Goal: Task Accomplishment & Management: Use online tool/utility

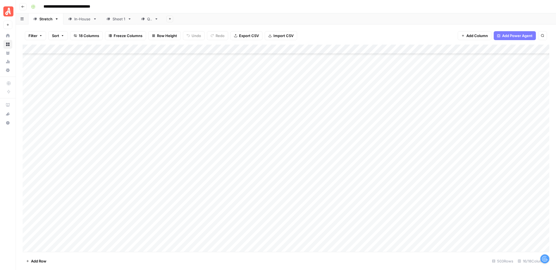
scroll to position [4391, 0]
click at [222, 80] on div "Add Column" at bounding box center [286, 149] width 526 height 208
click at [226, 91] on div "Add Column" at bounding box center [286, 149] width 526 height 208
click at [223, 99] on div "Add Column" at bounding box center [286, 149] width 526 height 208
click at [227, 109] on div "Add Column" at bounding box center [286, 149] width 526 height 208
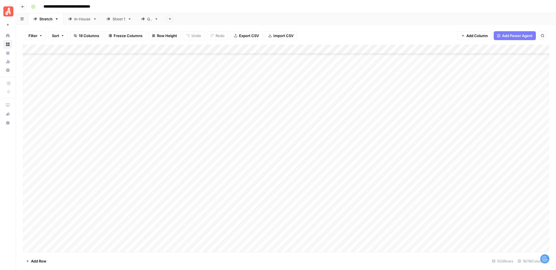
click at [226, 118] on div "Add Column" at bounding box center [286, 149] width 526 height 208
click at [233, 129] on div "Add Column" at bounding box center [286, 149] width 526 height 208
click at [231, 138] on div "Add Column" at bounding box center [286, 149] width 526 height 208
click at [224, 145] on div "Add Column" at bounding box center [286, 149] width 526 height 208
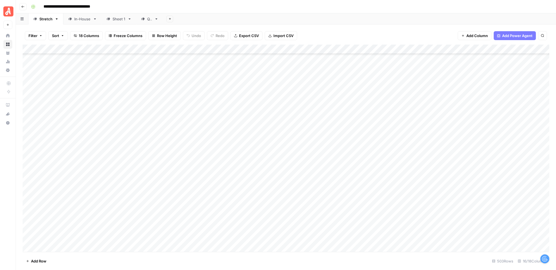
click at [230, 217] on div "Add Column" at bounding box center [286, 149] width 526 height 208
click at [259, 168] on div "Add Column" at bounding box center [286, 149] width 526 height 208
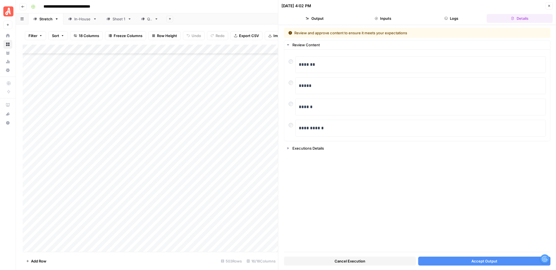
click at [466, 262] on button "Accept Output" at bounding box center [484, 261] width 132 height 9
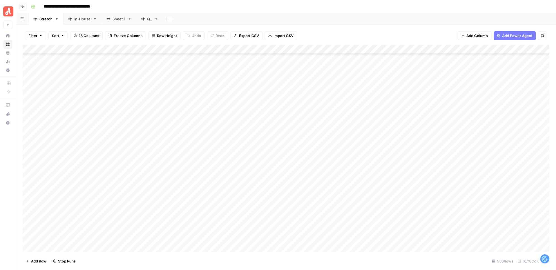
click at [257, 176] on div "Add Column" at bounding box center [286, 149] width 526 height 208
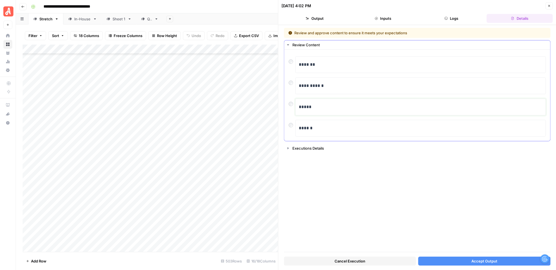
click at [319, 109] on p "*****" at bounding box center [421, 107] width 244 height 7
click at [453, 262] on button "Accept Output" at bounding box center [484, 261] width 132 height 9
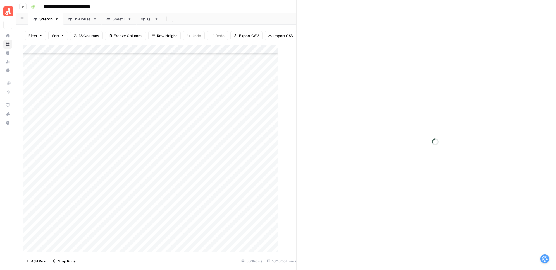
click at [259, 186] on div "Add Column" at bounding box center [153, 149] width 260 height 208
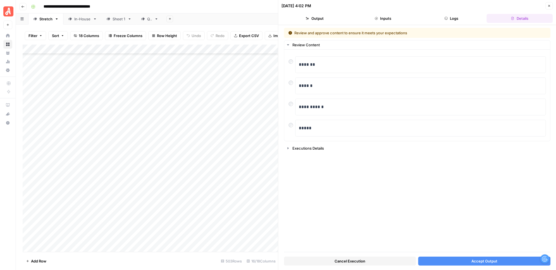
click at [441, 262] on button "Accept Output" at bounding box center [484, 261] width 132 height 9
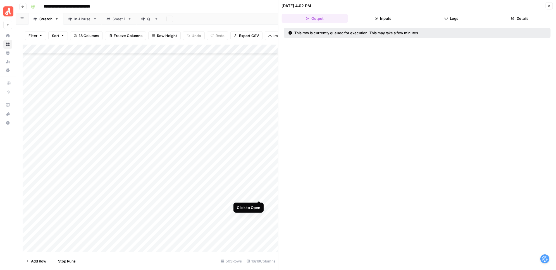
click at [259, 195] on div "Add Column" at bounding box center [150, 149] width 255 height 208
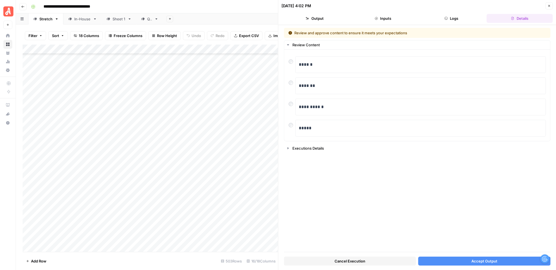
click at [435, 261] on button "Accept Output" at bounding box center [484, 261] width 132 height 9
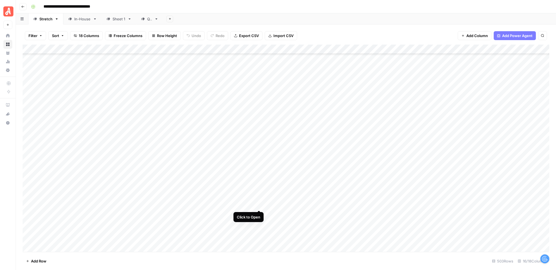
click at [259, 204] on div "Add Column" at bounding box center [286, 149] width 526 height 208
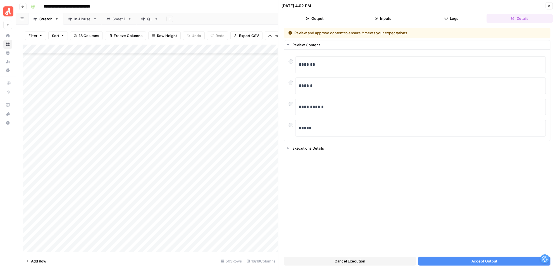
click at [452, 262] on button "Accept Output" at bounding box center [484, 261] width 132 height 9
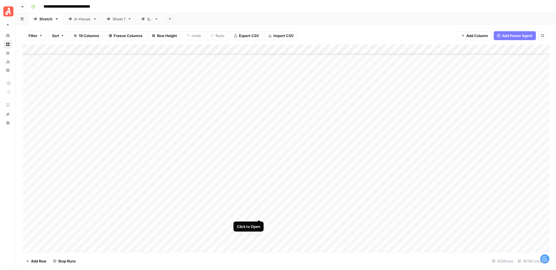
click at [259, 214] on div "Add Column" at bounding box center [286, 149] width 526 height 208
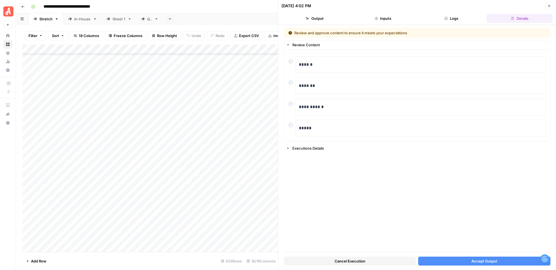
click at [442, 262] on button "Accept Output" at bounding box center [484, 261] width 132 height 9
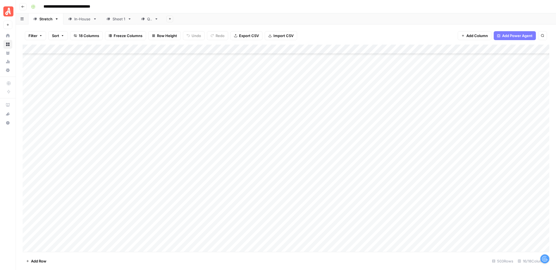
click at [260, 222] on div "Add Column" at bounding box center [286, 149] width 526 height 208
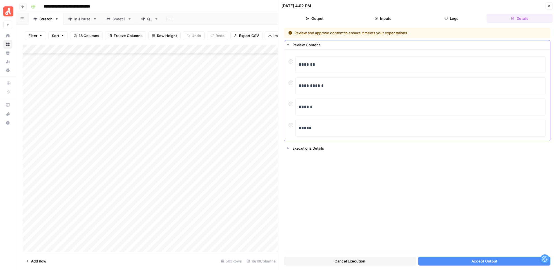
click at [289, 122] on div at bounding box center [292, 124] width 7 height 8
click at [452, 263] on button "Accept Output" at bounding box center [484, 261] width 132 height 9
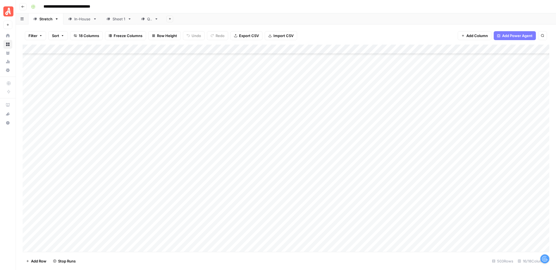
scroll to position [4584, 0]
click at [259, 199] on div "Add Column" at bounding box center [286, 149] width 526 height 208
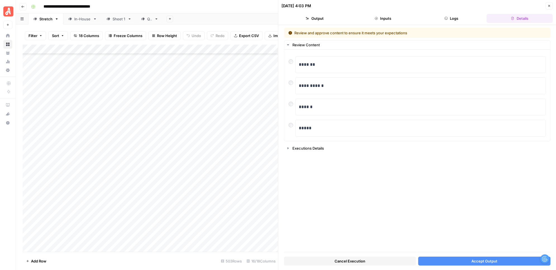
click at [442, 261] on button "Accept Output" at bounding box center [484, 261] width 132 height 9
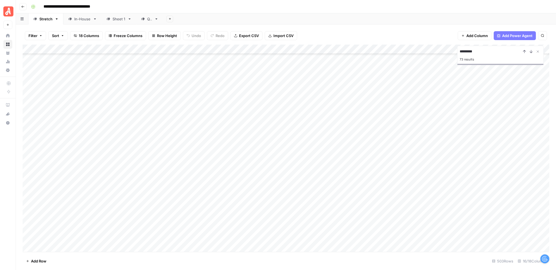
scroll to position [3871, 0]
type input "*********"
click at [523, 52] on icon "Previous Result" at bounding box center [524, 51] width 4 height 4
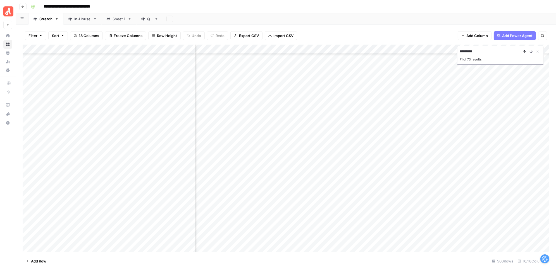
click at [523, 52] on icon "Previous Result" at bounding box center [524, 51] width 4 height 4
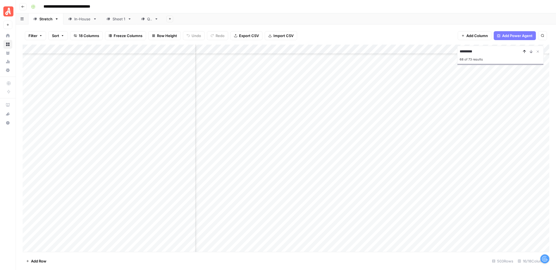
click at [523, 52] on icon "Previous Result" at bounding box center [524, 51] width 4 height 4
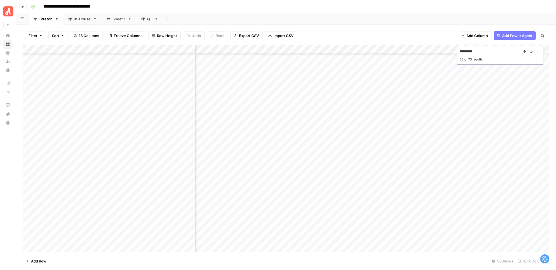
scroll to position [3113, 440]
click at [523, 52] on icon "Previous Result" at bounding box center [524, 51] width 4 height 4
click at [539, 52] on icon "Close Search" at bounding box center [537, 51] width 4 height 4
click at [259, 138] on div "Add Column" at bounding box center [286, 149] width 526 height 208
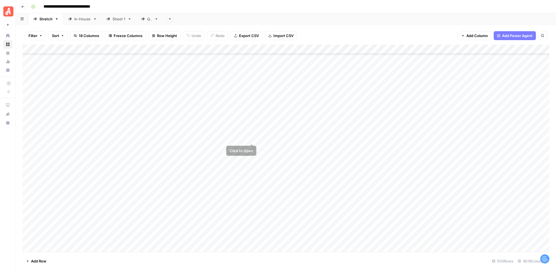
click at [252, 138] on div "Add Column" at bounding box center [286, 149] width 526 height 208
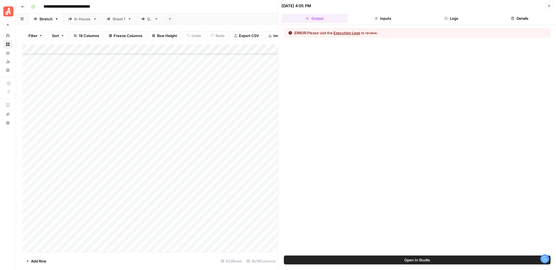
click at [453, 18] on button "Logs" at bounding box center [451, 18] width 66 height 9
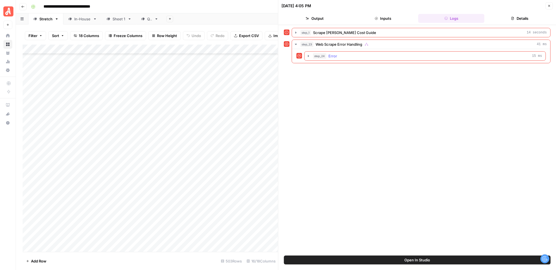
click at [309, 56] on icon "button" at bounding box center [308, 56] width 4 height 4
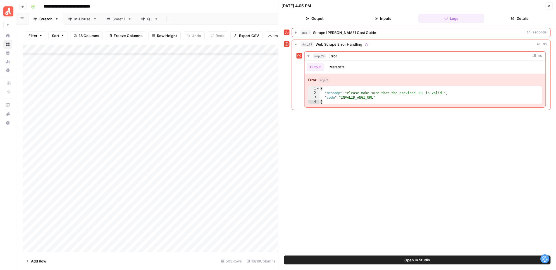
click at [389, 21] on button "Inputs" at bounding box center [383, 18] width 66 height 9
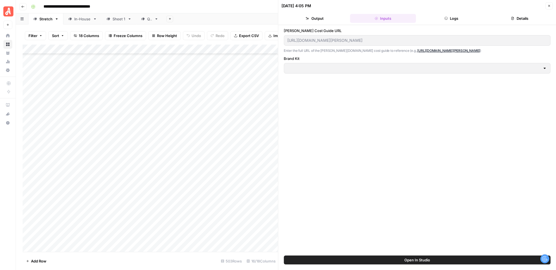
type input "HomeAdvisor"
click at [550, 6] on icon "button" at bounding box center [548, 5] width 3 height 3
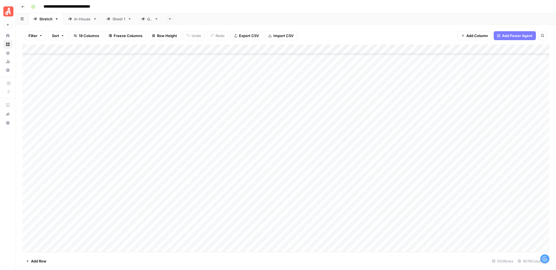
scroll to position [4314, 0]
click at [260, 185] on div "Add Column" at bounding box center [286, 149] width 526 height 208
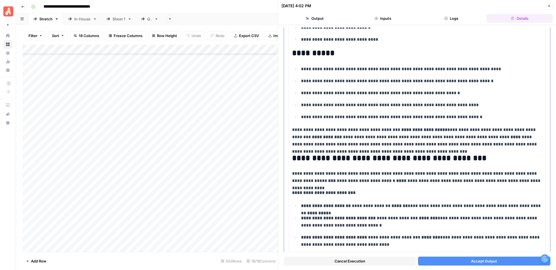
scroll to position [282, 0]
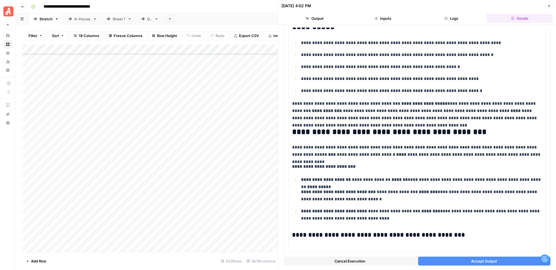
click at [442, 262] on button "Accept Output" at bounding box center [484, 261] width 132 height 9
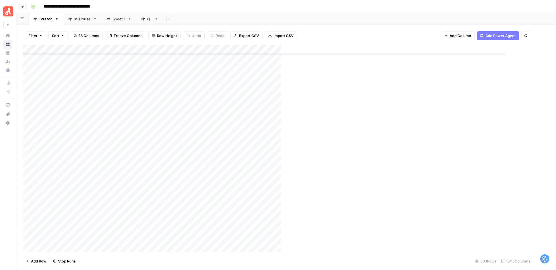
click at [259, 204] on div "Add Column" at bounding box center [278, 149] width 510 height 208
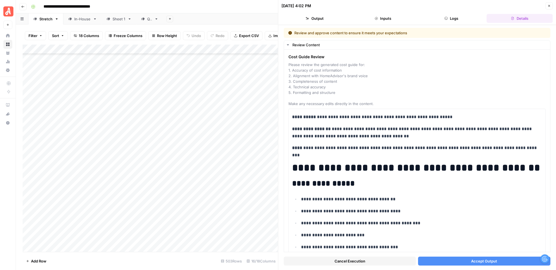
click at [449, 261] on button "Accept Output" at bounding box center [484, 261] width 132 height 9
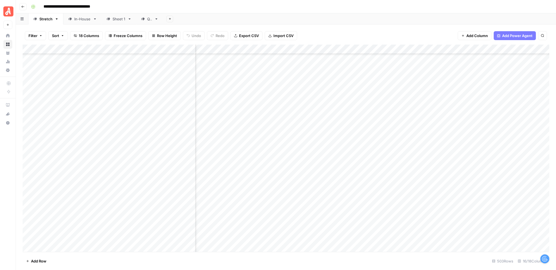
scroll to position [4314, 73]
click at [437, 185] on div "Add Column" at bounding box center [286, 149] width 526 height 208
click at [438, 205] on div "Add Column" at bounding box center [286, 149] width 526 height 208
click at [259, 156] on div "Add Column" at bounding box center [286, 149] width 526 height 208
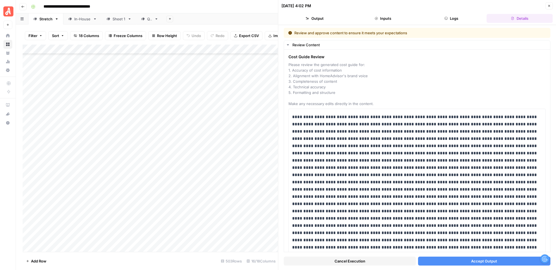
click at [444, 263] on button "Accept Output" at bounding box center [484, 261] width 132 height 9
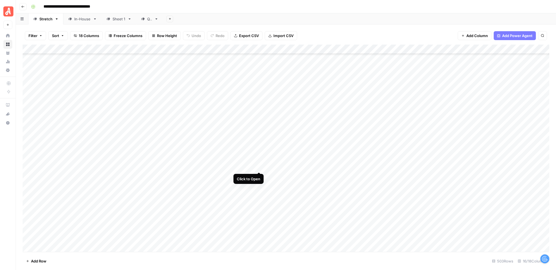
click at [259, 166] on div "Add Column" at bounding box center [286, 149] width 526 height 208
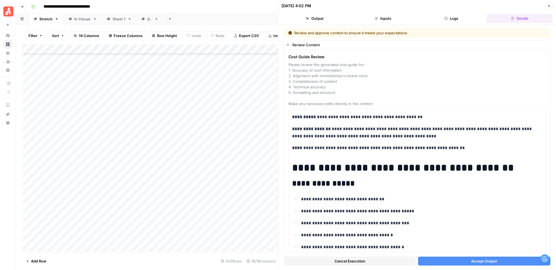
click at [455, 260] on button "Accept Output" at bounding box center [484, 261] width 132 height 9
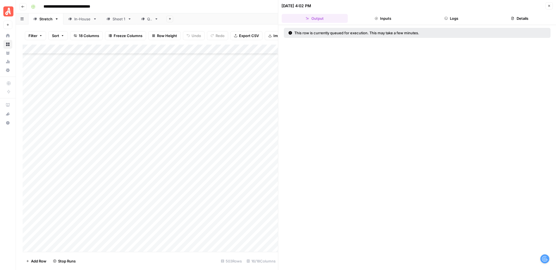
click at [549, 6] on icon "button" at bounding box center [549, 6] width 2 height 2
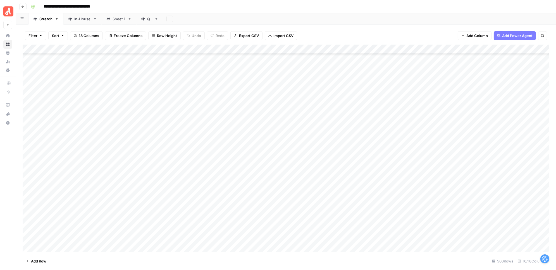
click at [259, 177] on div "Add Column" at bounding box center [286, 149] width 526 height 208
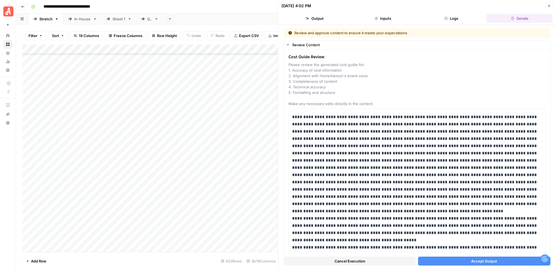
click at [458, 263] on button "Accept Output" at bounding box center [484, 261] width 132 height 9
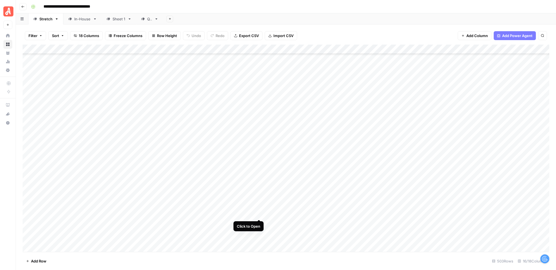
click at [260, 214] on div "Add Column" at bounding box center [286, 149] width 526 height 208
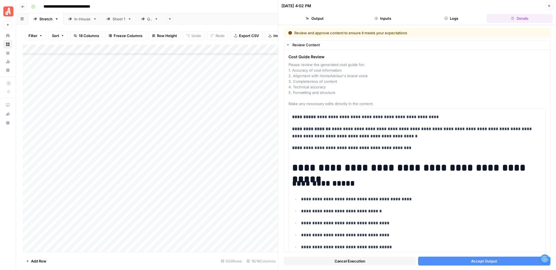
click at [462, 261] on button "Accept Output" at bounding box center [484, 261] width 132 height 9
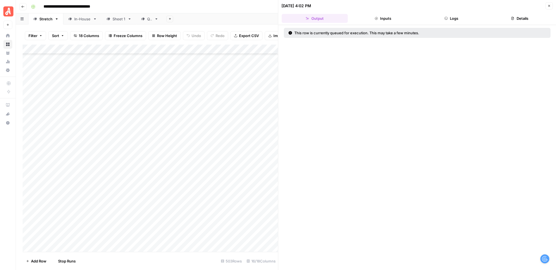
click at [550, 4] on div "08/20/25 at 4:02 PM Close Output Inputs Logs Details This row is currently queu…" at bounding box center [417, 135] width 278 height 270
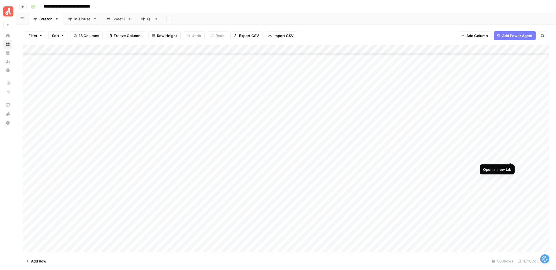
click at [511, 157] on div "Add Column" at bounding box center [286, 149] width 526 height 208
click at [510, 167] on div "Add Column" at bounding box center [286, 149] width 526 height 208
click at [510, 177] on div "Add Column" at bounding box center [286, 149] width 526 height 208
click at [260, 194] on div "Add Column" at bounding box center [286, 149] width 526 height 208
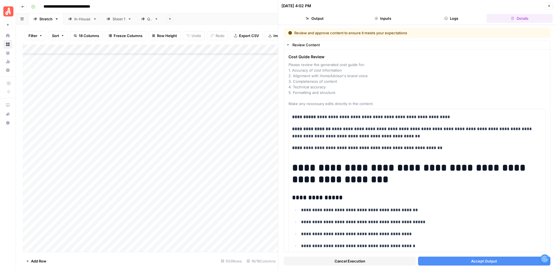
click at [471, 262] on span "Accept Output" at bounding box center [484, 262] width 26 height 6
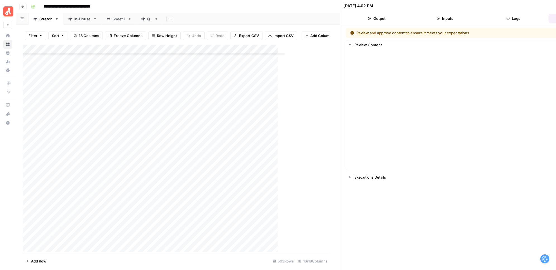
click at [549, 6] on div "08/20/25 at 4:02 PM Close Output Inputs Logs Details Review and approve content…" at bounding box center [417, 135] width 278 height 270
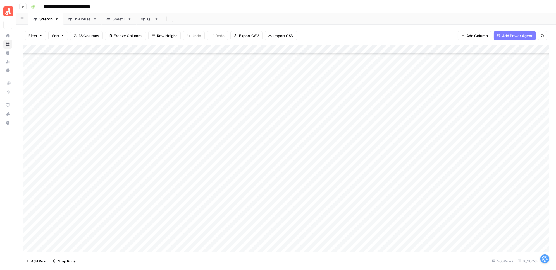
click at [510, 214] on div "Add Column" at bounding box center [286, 149] width 526 height 208
click at [509, 196] on div "Add Column" at bounding box center [286, 149] width 526 height 208
click at [258, 200] on div "Add Column" at bounding box center [286, 149] width 526 height 208
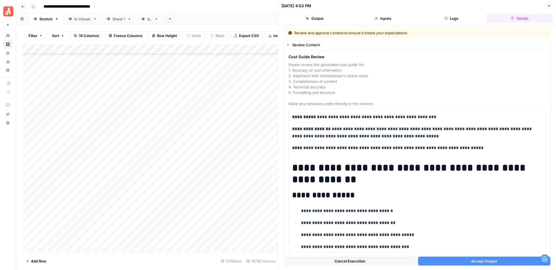
click at [464, 261] on button "Accept Output" at bounding box center [484, 261] width 132 height 9
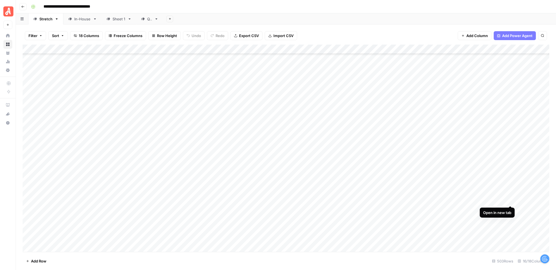
click at [511, 201] on div "Add Column" at bounding box center [286, 149] width 526 height 208
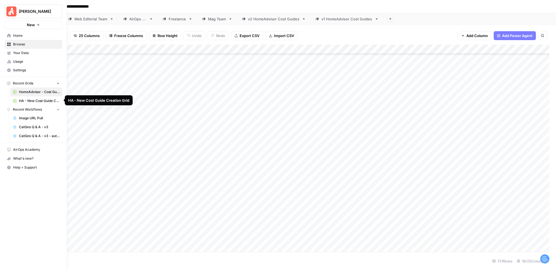
click at [24, 100] on span "HA - New Cost Guide Creation Grid" at bounding box center [39, 101] width 41 height 5
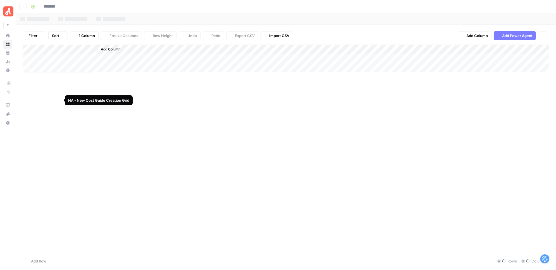
type input "**********"
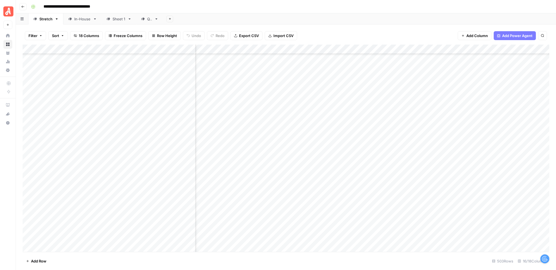
scroll to position [4329, 329]
click at [431, 189] on div "Add Column" at bounding box center [286, 149] width 526 height 208
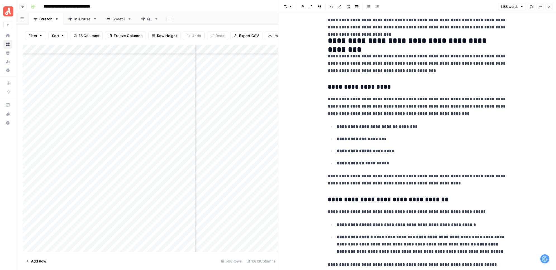
scroll to position [380, 0]
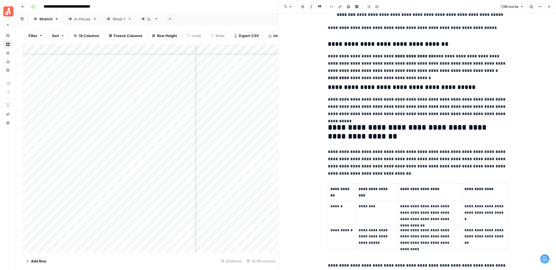
click at [548, 6] on icon "button" at bounding box center [548, 6] width 3 height 3
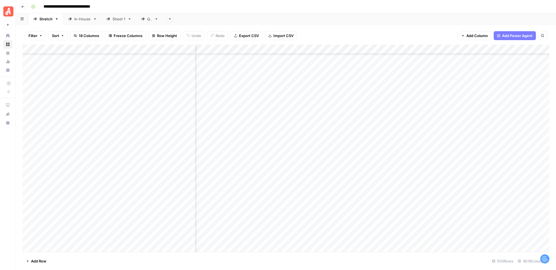
scroll to position [4329, 447]
click at [394, 189] on div "Add Column" at bounding box center [286, 149] width 526 height 208
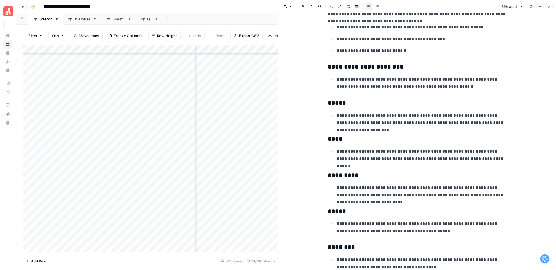
scroll to position [275, 0]
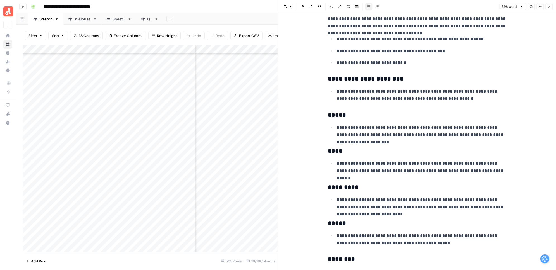
click at [548, 7] on icon "button" at bounding box center [548, 6] width 3 height 3
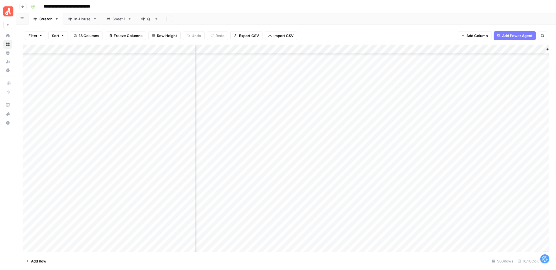
click at [392, 142] on div "Add Column" at bounding box center [286, 149] width 526 height 208
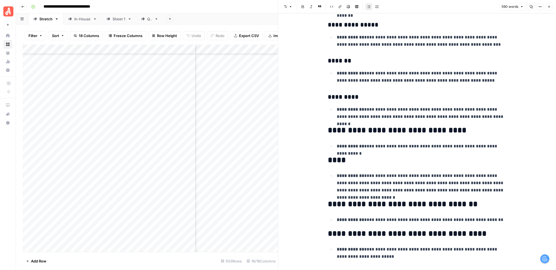
scroll to position [579, 0]
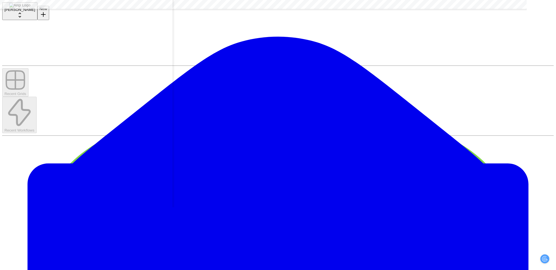
scroll to position [4325, 354]
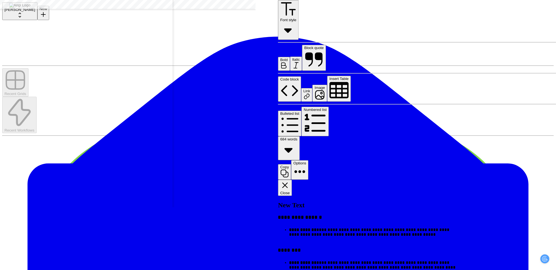
scroll to position [662, 0]
click at [290, 181] on icon "button" at bounding box center [284, 185] width 9 height 9
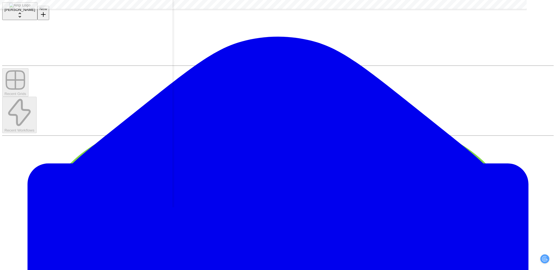
scroll to position [4584, 324]
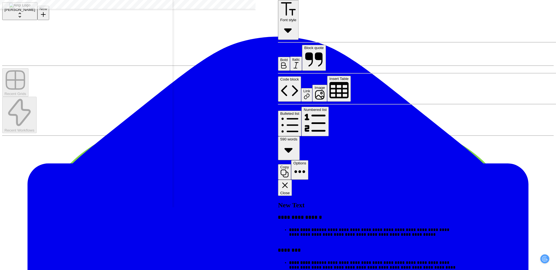
scroll to position [579, 0]
